Goal: Use online tool/utility: Utilize a website feature to perform a specific function

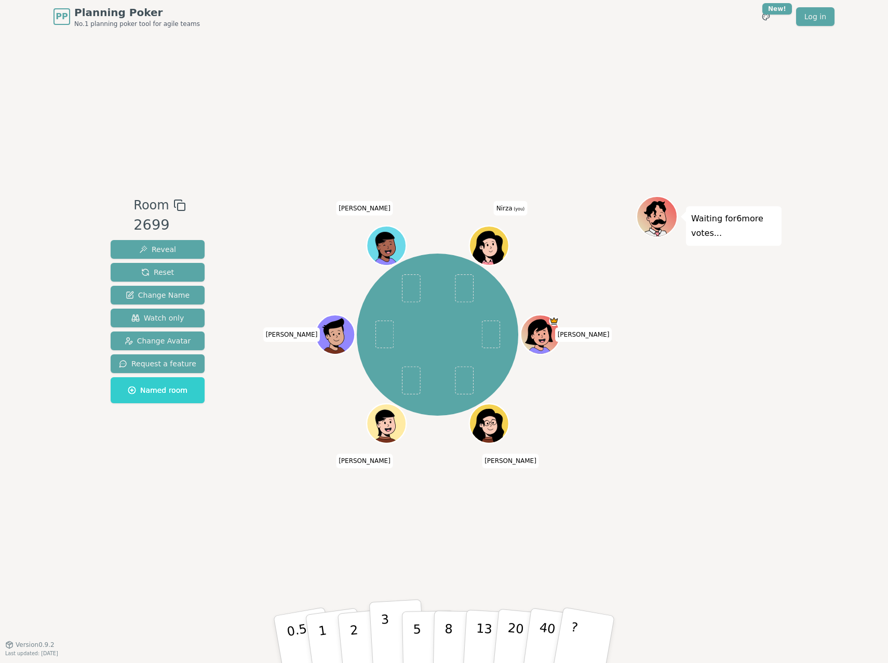
click at [384, 636] on p "3" at bounding box center [386, 640] width 11 height 57
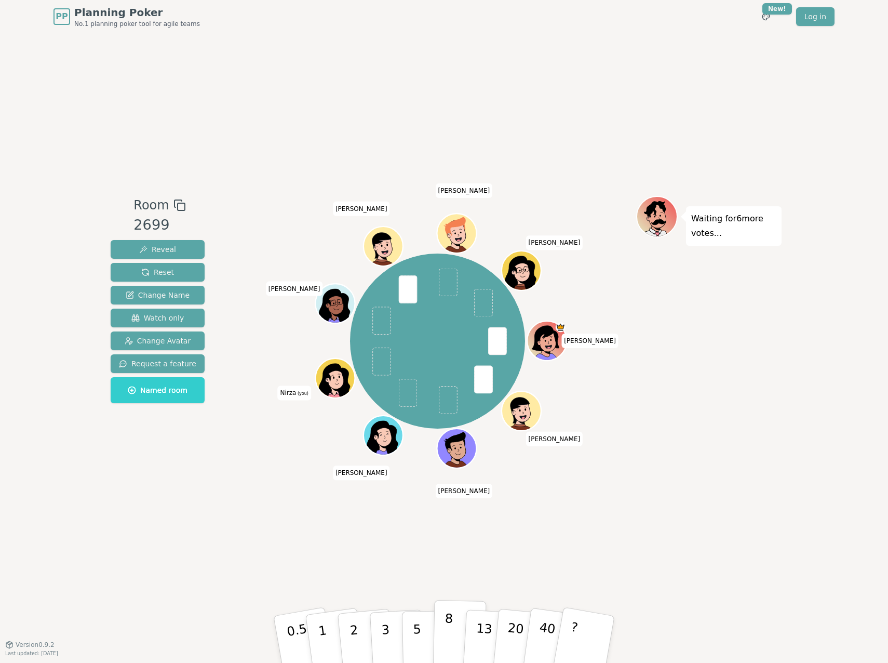
click at [449, 637] on p "8" at bounding box center [448, 639] width 9 height 56
click at [409, 629] on button "5" at bounding box center [428, 639] width 53 height 79
click at [381, 625] on p "3" at bounding box center [386, 640] width 11 height 57
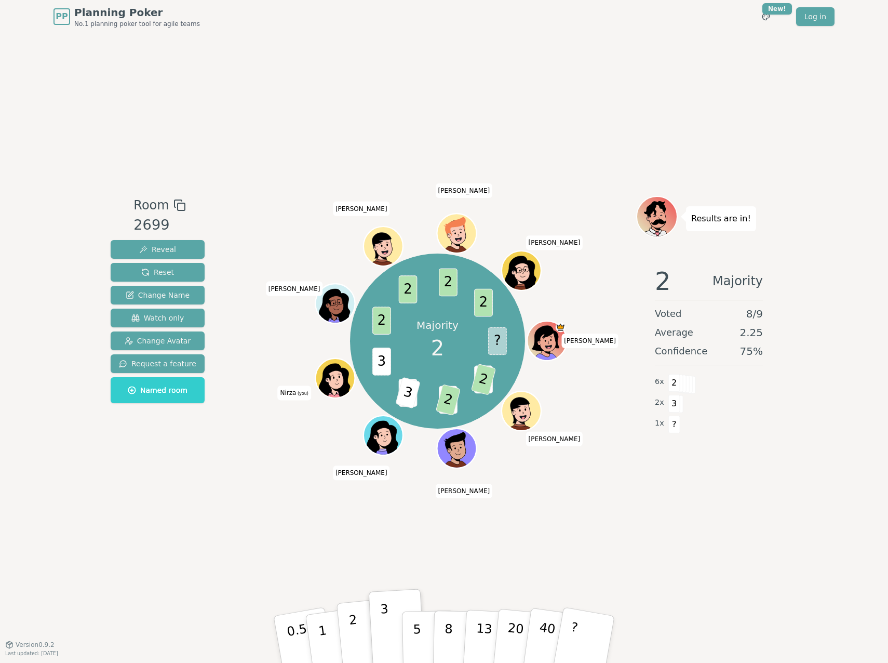
click at [359, 642] on button "2" at bounding box center [365, 639] width 59 height 83
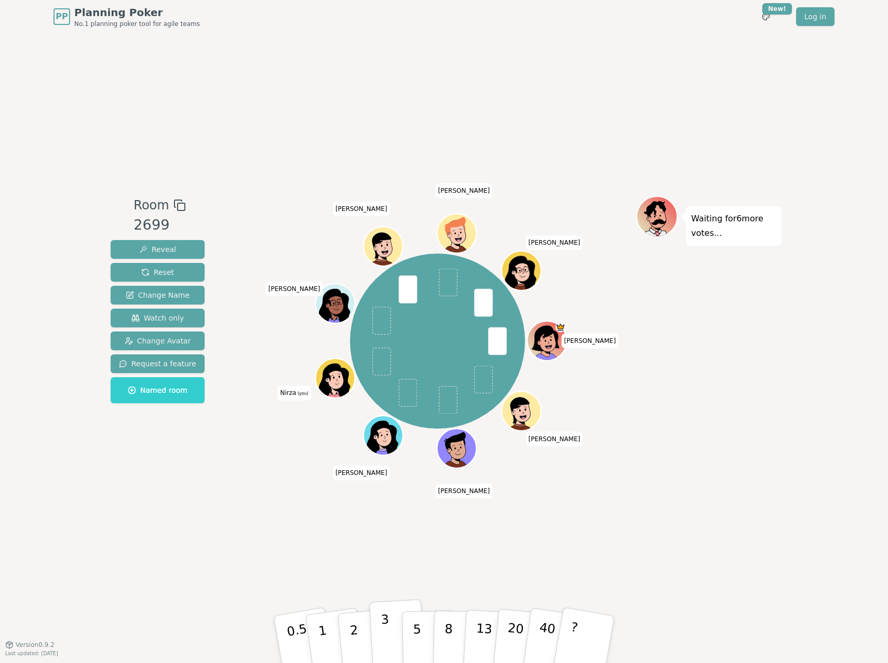
click at [390, 643] on button "3" at bounding box center [397, 639] width 57 height 81
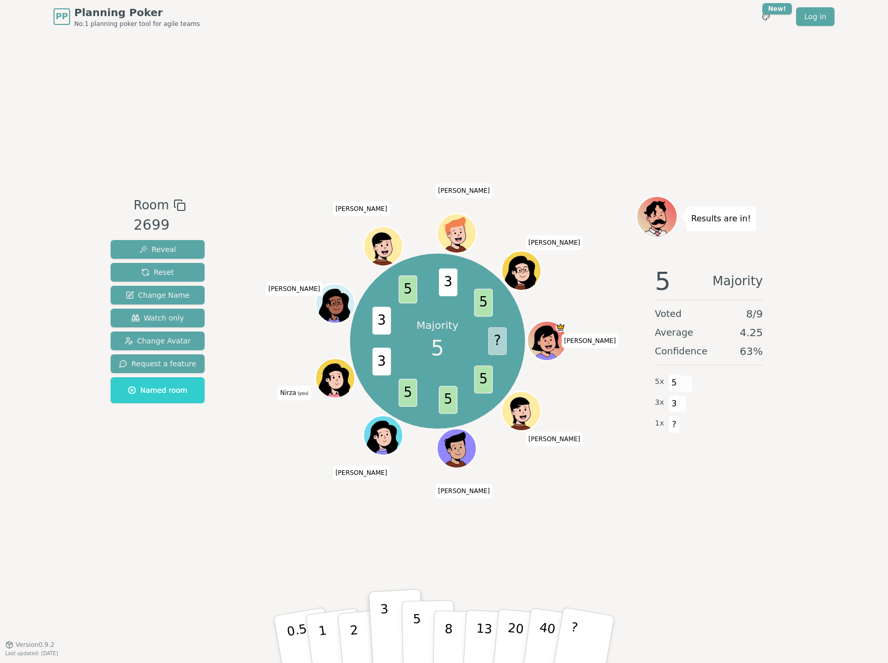
click at [413, 646] on p "5" at bounding box center [417, 639] width 9 height 56
